Goal: Navigation & Orientation: Find specific page/section

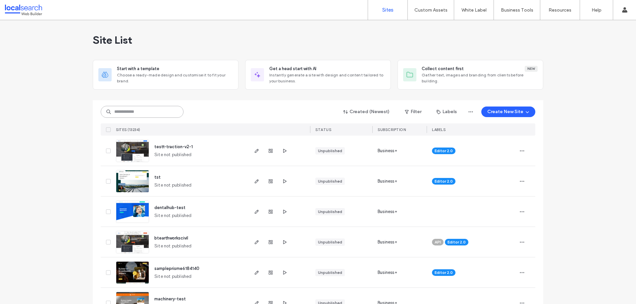
click at [124, 114] on input at bounding box center [142, 112] width 83 height 12
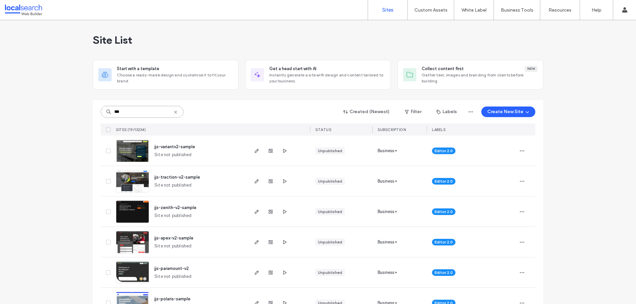
type input "***"
click at [126, 154] on img at bounding box center [132, 162] width 32 height 45
